Goal: Task Accomplishment & Management: Use online tool/utility

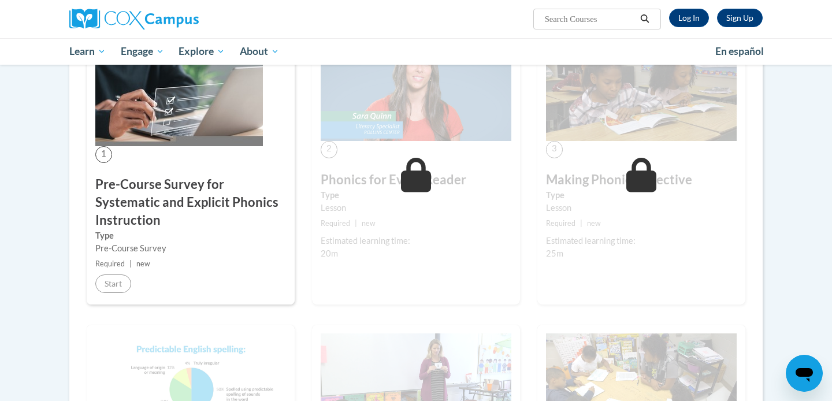
scroll to position [396, 0]
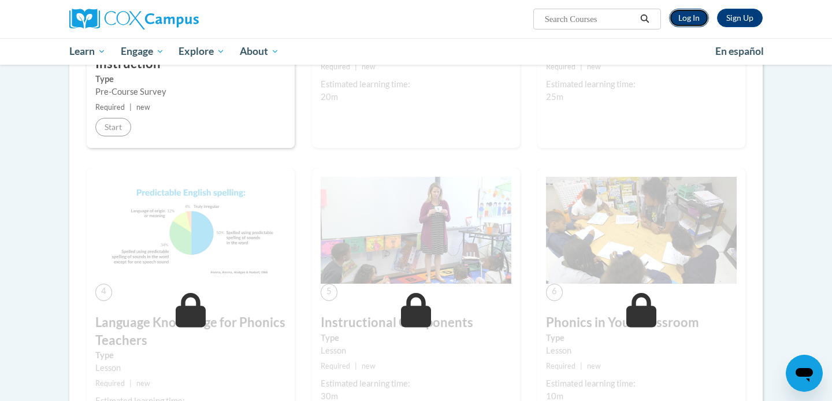
click at [701, 22] on link "Log In" at bounding box center [689, 18] width 40 height 18
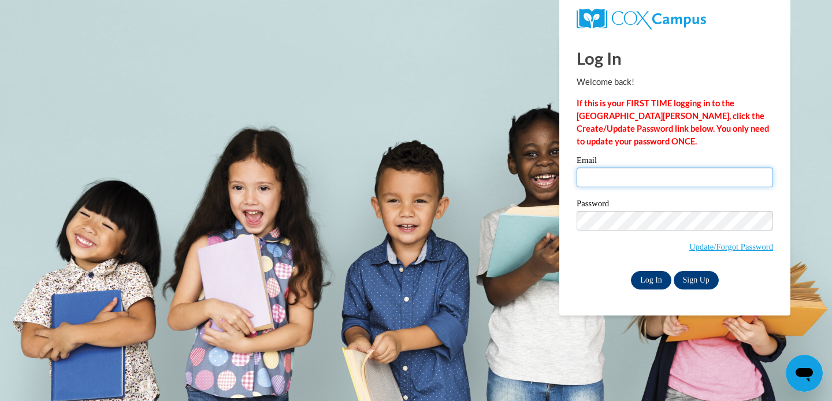
type input "1.princess.tru@gmail.com"
click at [654, 285] on input "Log In" at bounding box center [651, 280] width 40 height 18
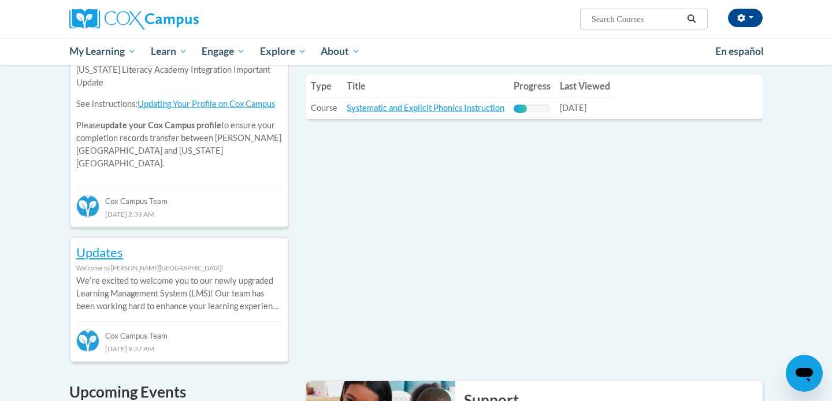
scroll to position [428, 0]
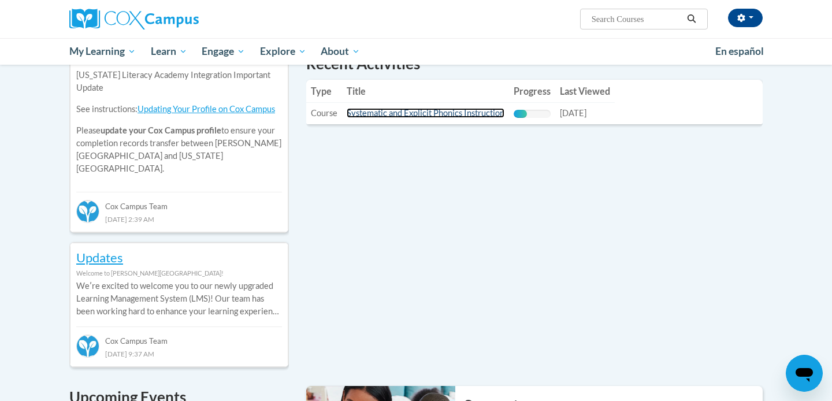
click at [426, 115] on link "Systematic and Explicit Phonics Instruction" at bounding box center [425, 113] width 158 height 10
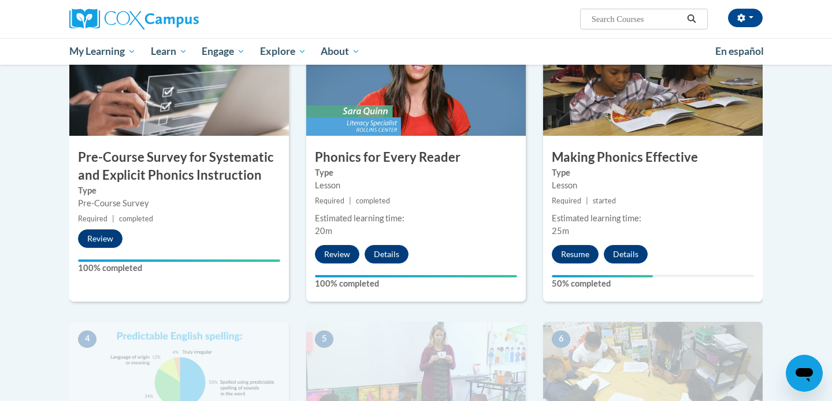
scroll to position [310, 0]
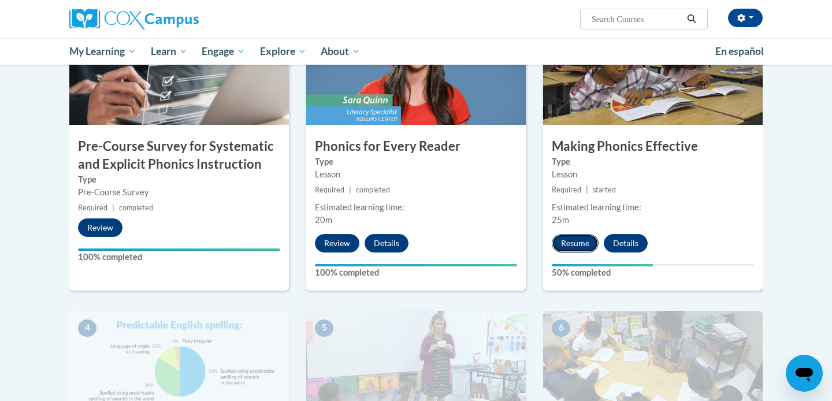
click at [584, 240] on button "Resume" at bounding box center [574, 243] width 47 height 18
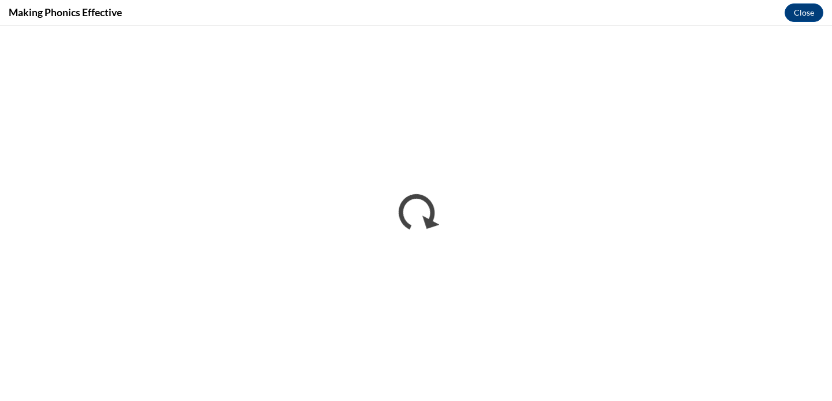
scroll to position [0, 0]
